Goal: Transaction & Acquisition: Purchase product/service

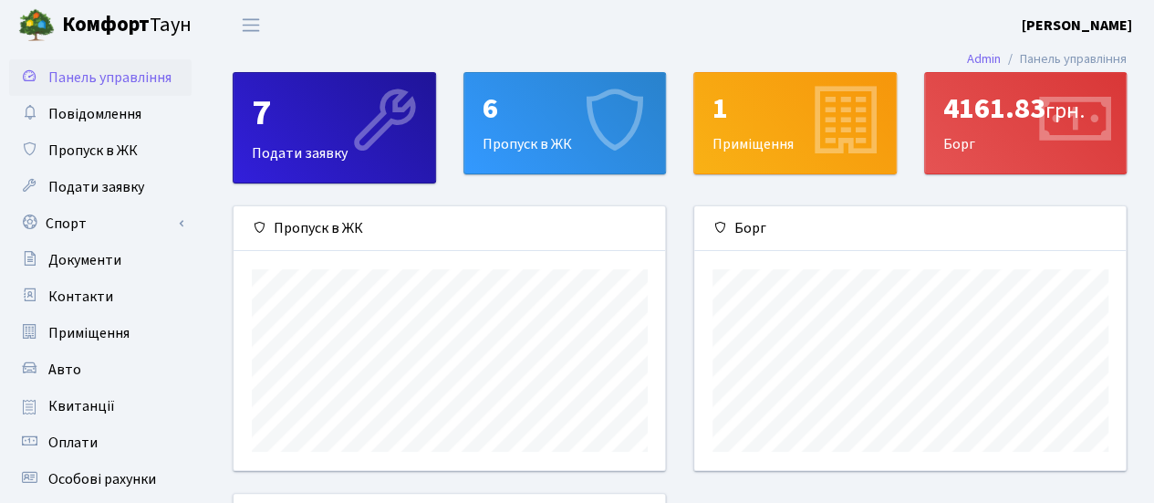
scroll to position [263, 433]
click at [976, 121] on div "4161.83 грн." at bounding box center [1025, 108] width 165 height 35
click at [119, 405] on link "Квитанції" at bounding box center [100, 406] width 182 height 36
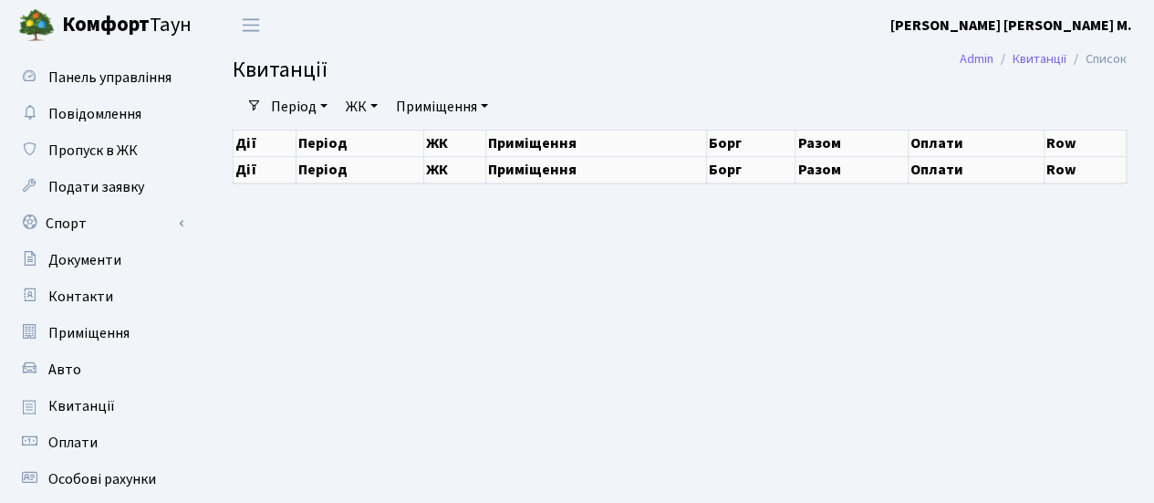
select select "25"
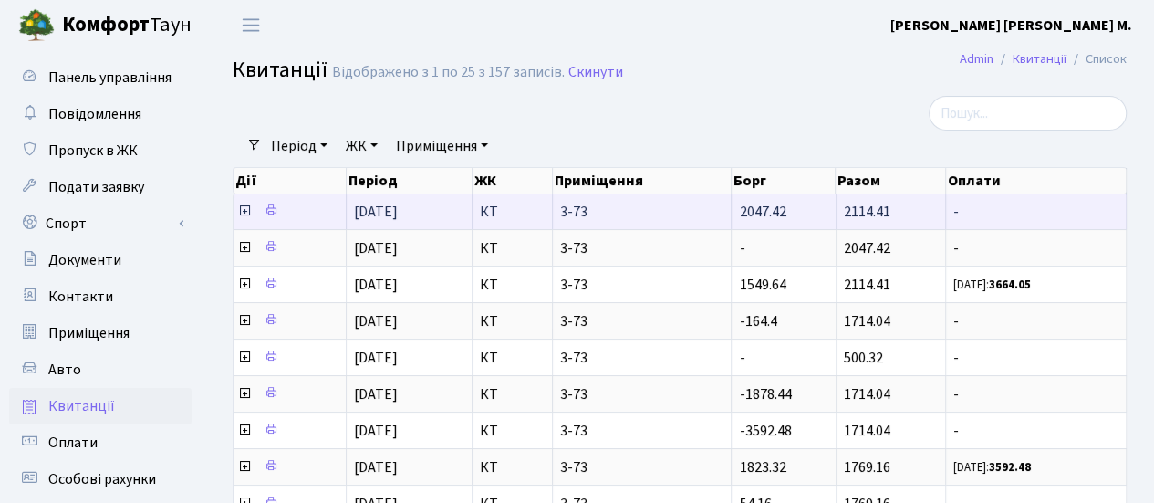
click at [246, 214] on icon at bounding box center [244, 210] width 15 height 15
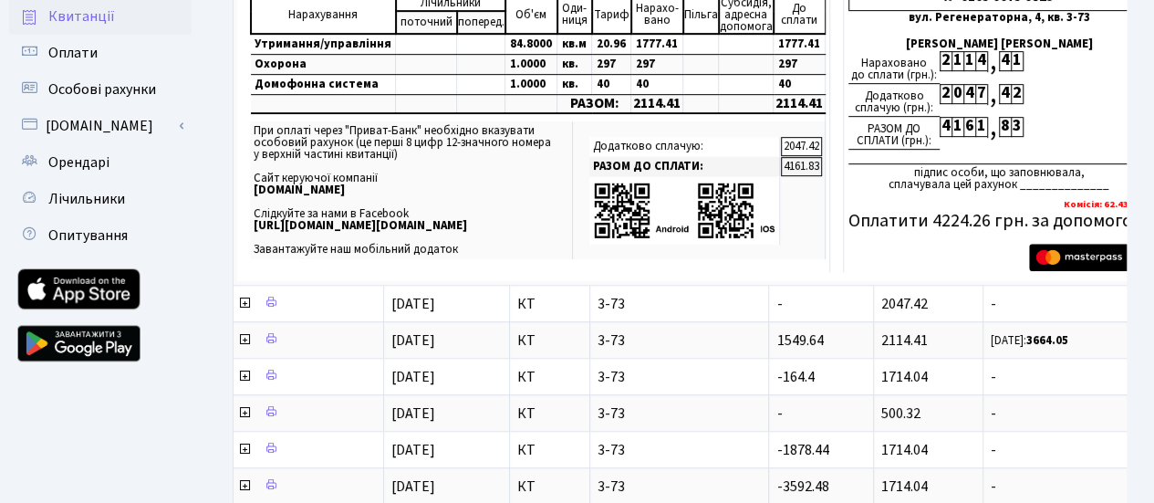
scroll to position [449, 0]
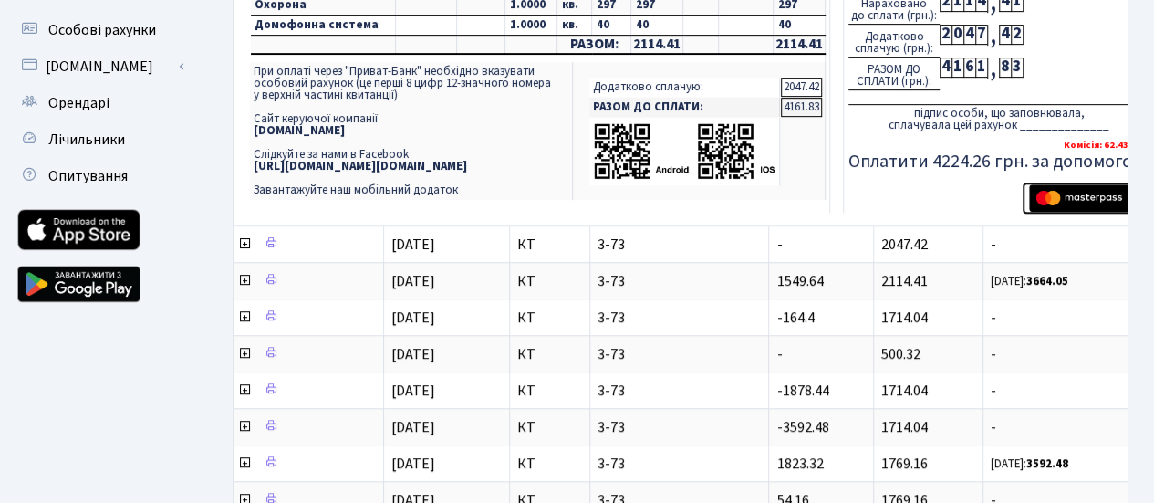
click at [1069, 196] on img "submit" at bounding box center [1086, 197] width 115 height 27
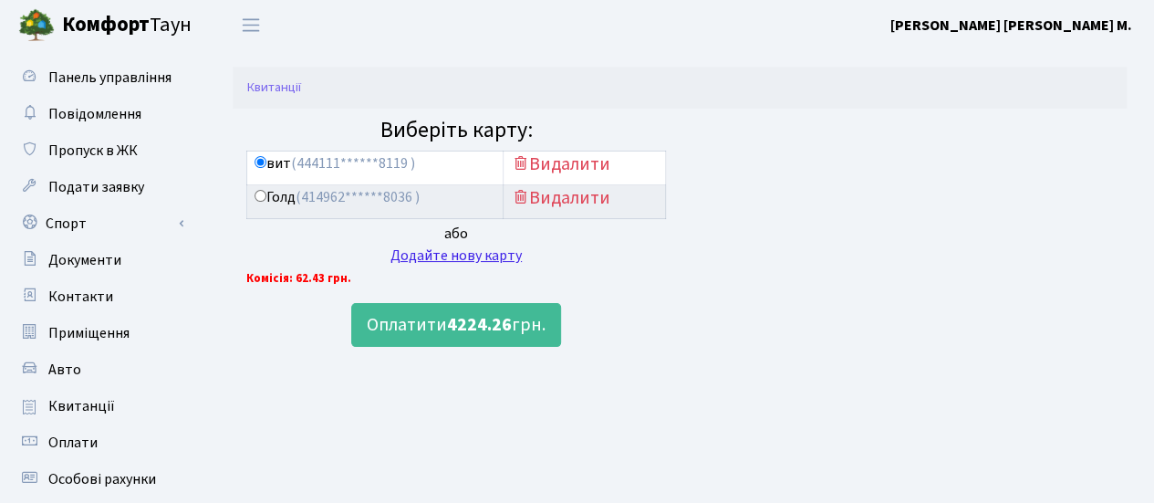
click at [490, 253] on div "Додайте нову карту" at bounding box center [456, 256] width 420 height 22
